Goal: Task Accomplishment & Management: Use online tool/utility

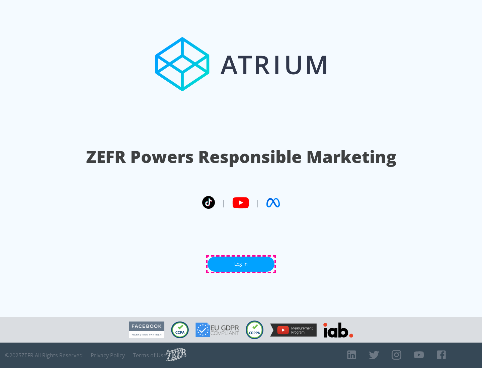
click at [241, 264] on link "Log In" at bounding box center [240, 264] width 67 height 15
